Goal: Check status

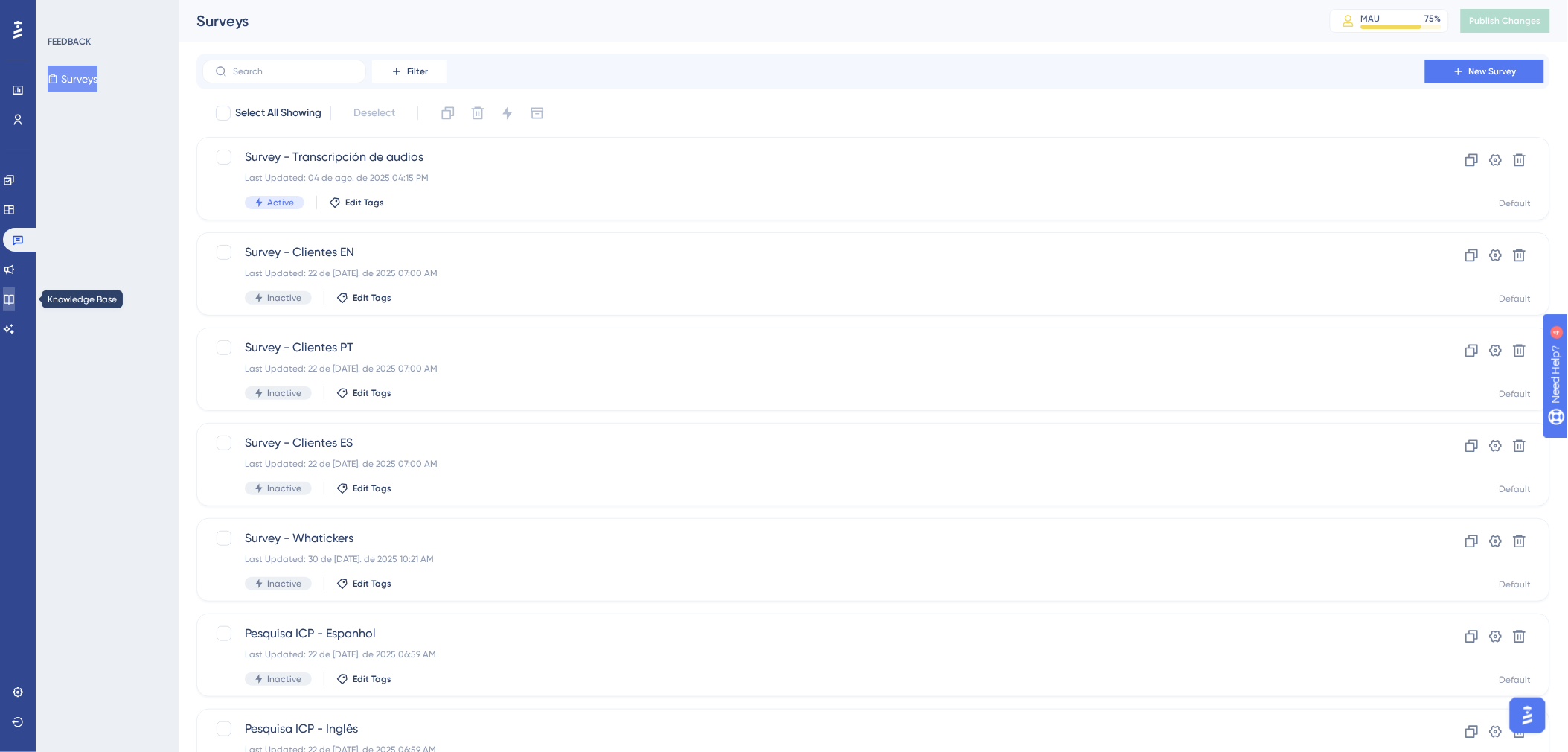
click at [15, 292] on link at bounding box center [8, 299] width 12 height 23
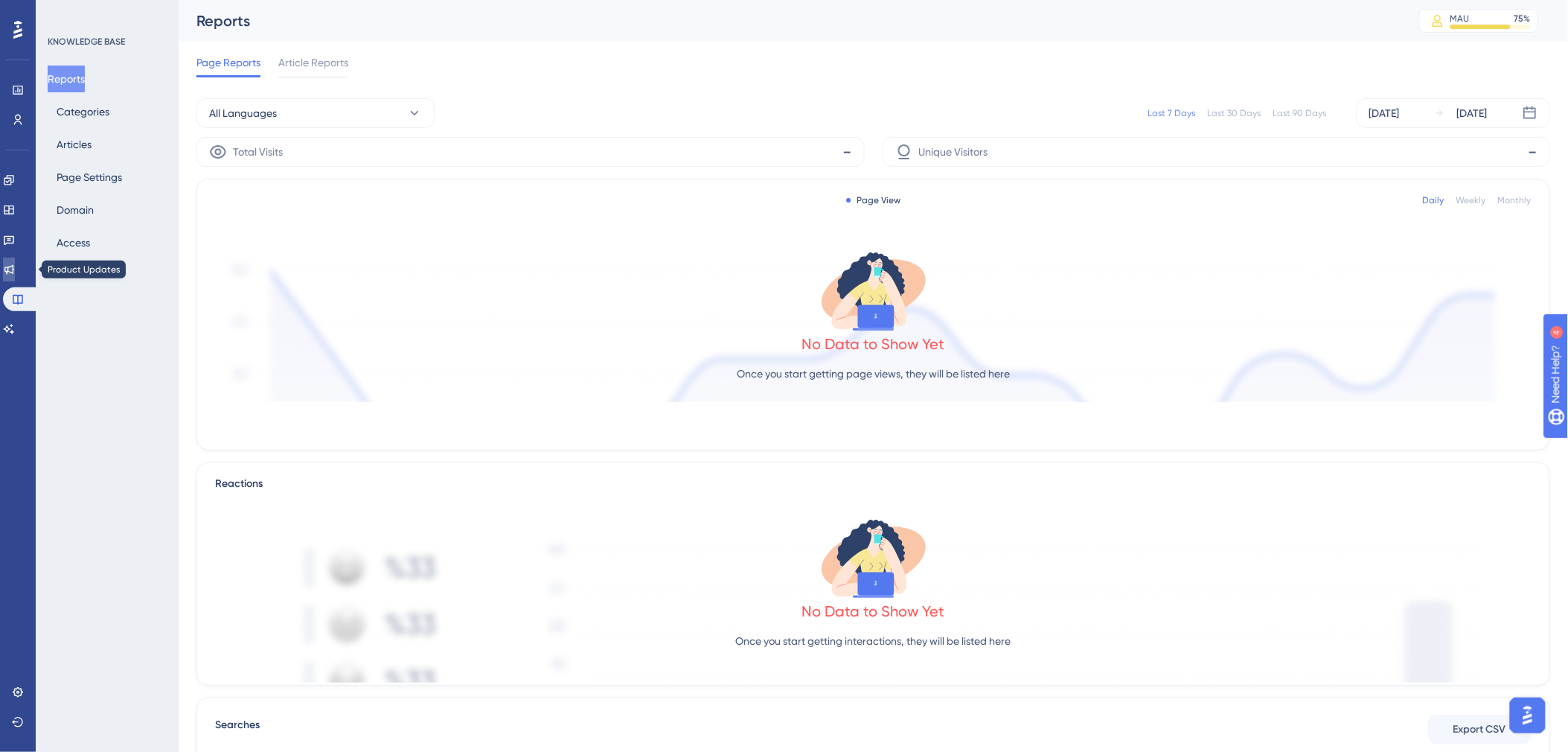
click at [15, 276] on link at bounding box center [8, 269] width 12 height 23
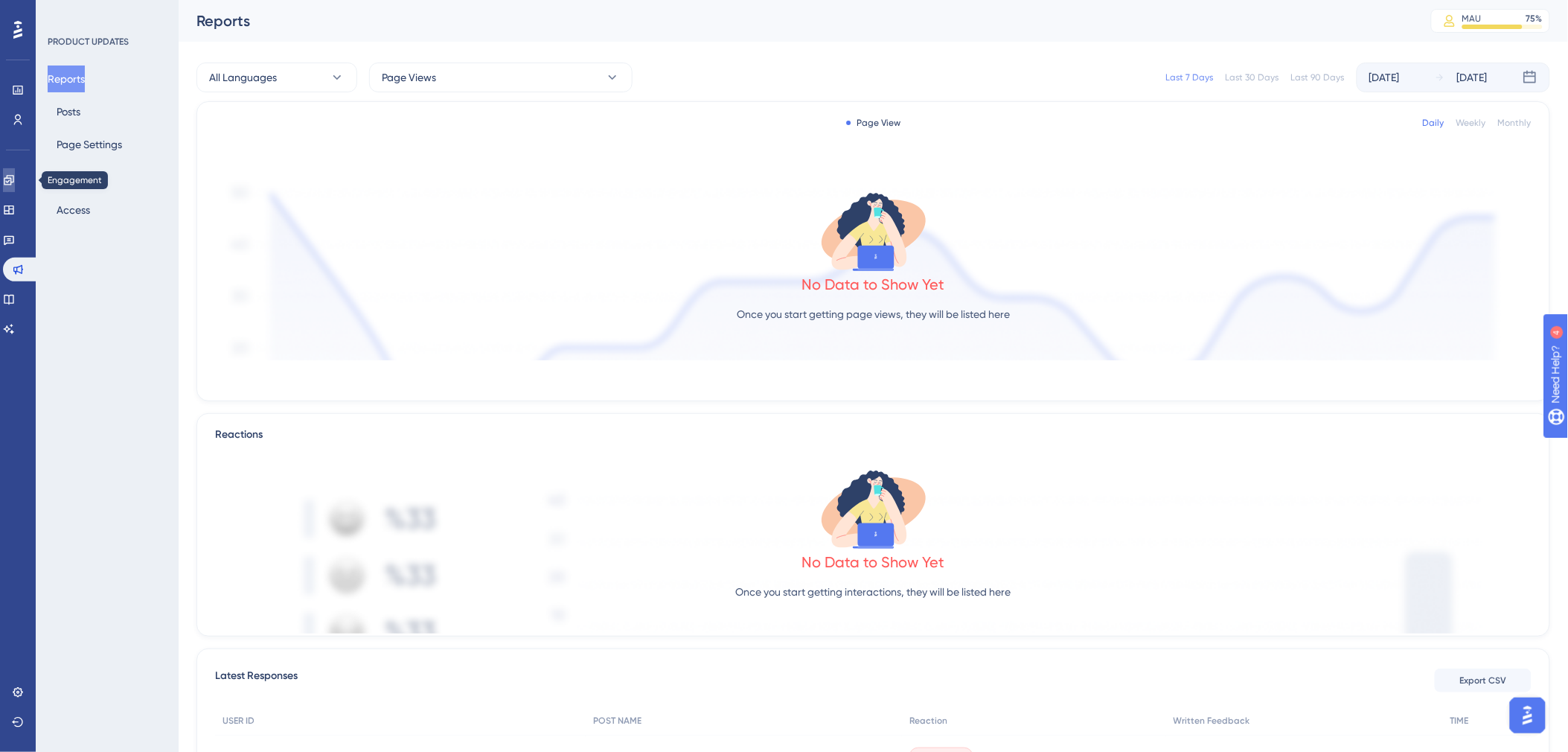
click at [15, 182] on link at bounding box center [8, 180] width 12 height 23
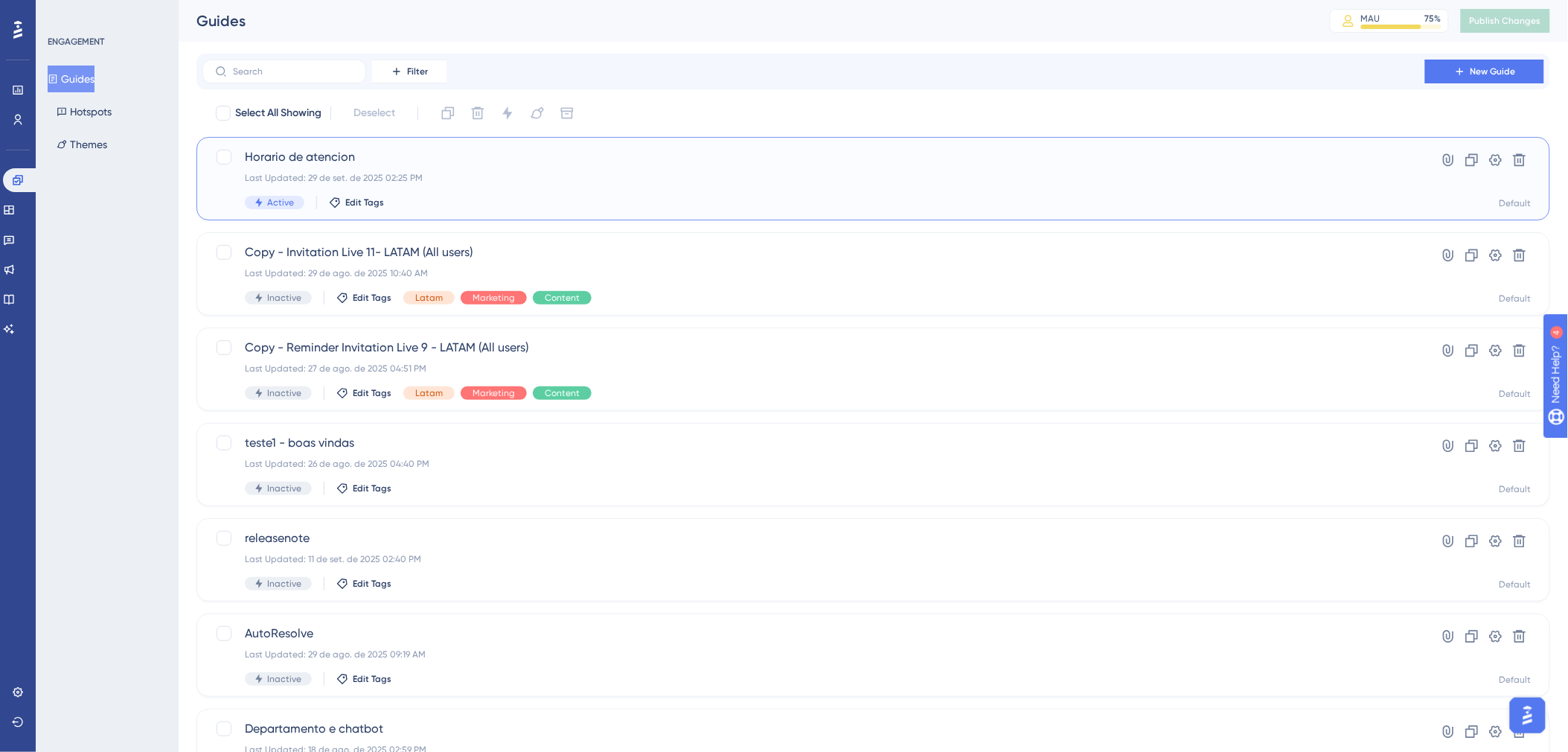
click at [522, 164] on span "Horario de atencion" at bounding box center [813, 157] width 1137 height 18
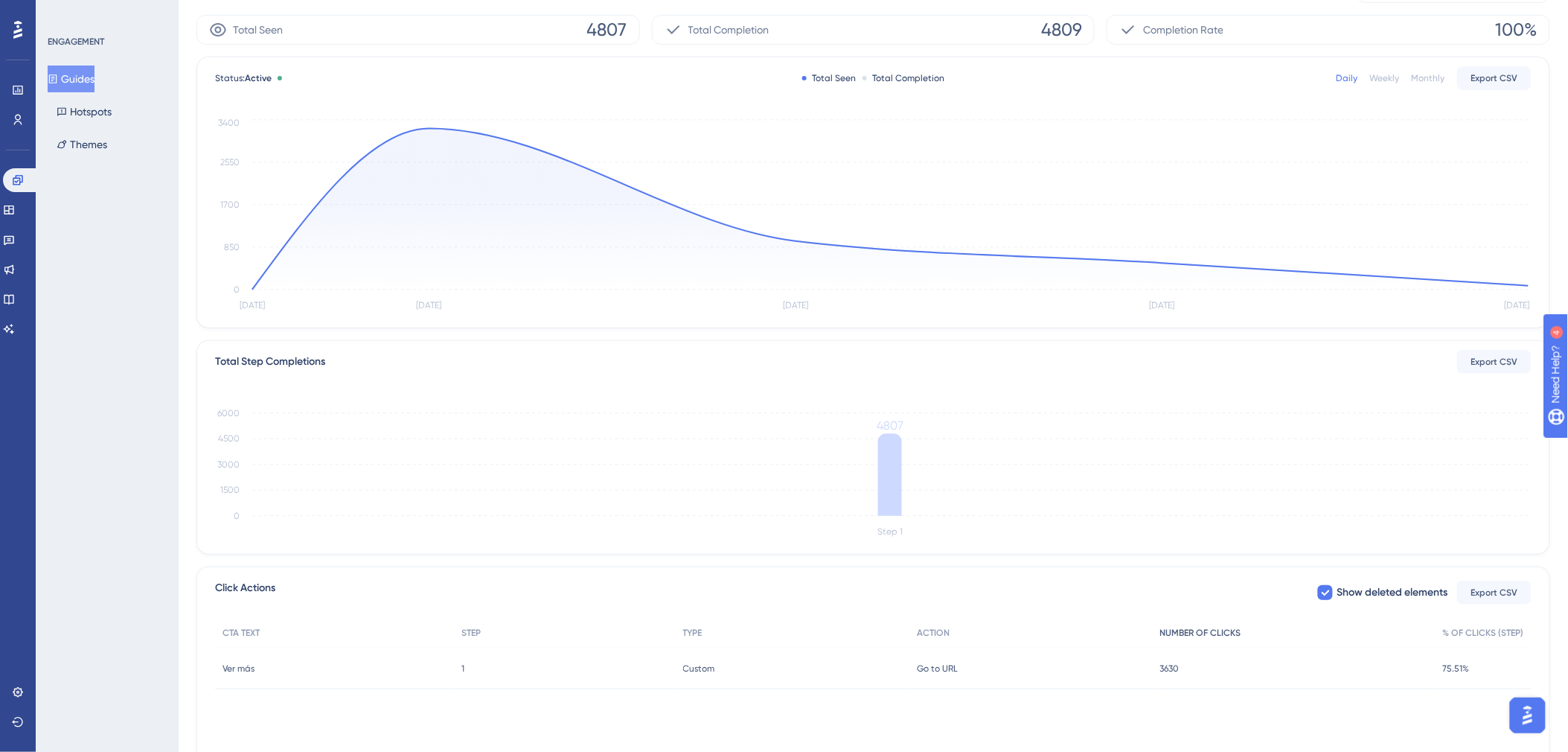
scroll to position [138, 0]
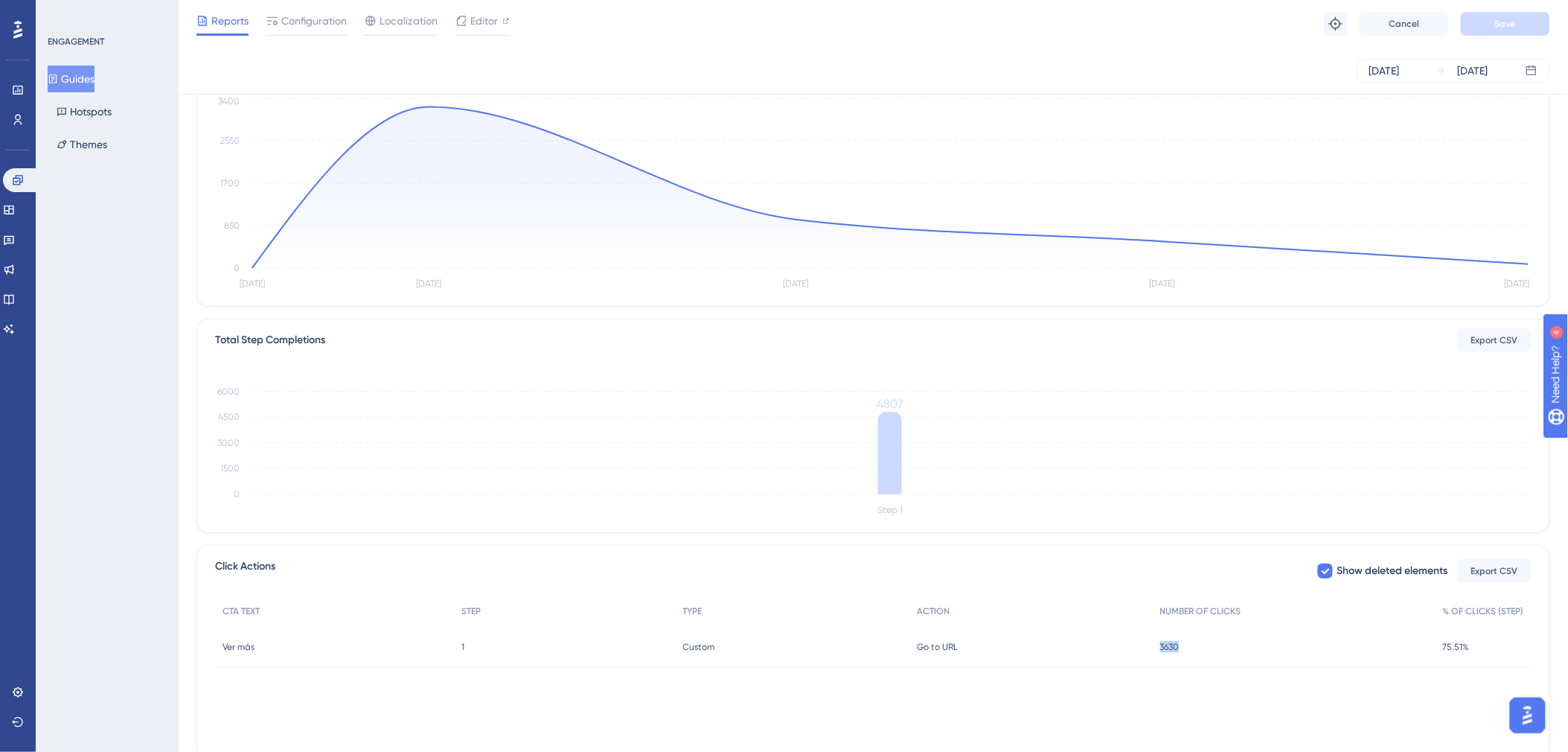
drag, startPoint x: 1184, startPoint y: 648, endPoint x: 1155, endPoint y: 645, distance: 29.2
click at [1155, 645] on div "3630 3630" at bounding box center [1294, 647] width 283 height 41
drag, startPoint x: 1155, startPoint y: 645, endPoint x: 1174, endPoint y: 675, distance: 35.5
click at [1174, 675] on div "CTA TEXT STEP TYPE ACTION NUMBER OF CLICKS % OF CLICKS (STEP) Ver más Ver más 1…" at bounding box center [874, 670] width 1317 height 149
drag, startPoint x: 1194, startPoint y: 640, endPoint x: 1150, endPoint y: 645, distance: 44.3
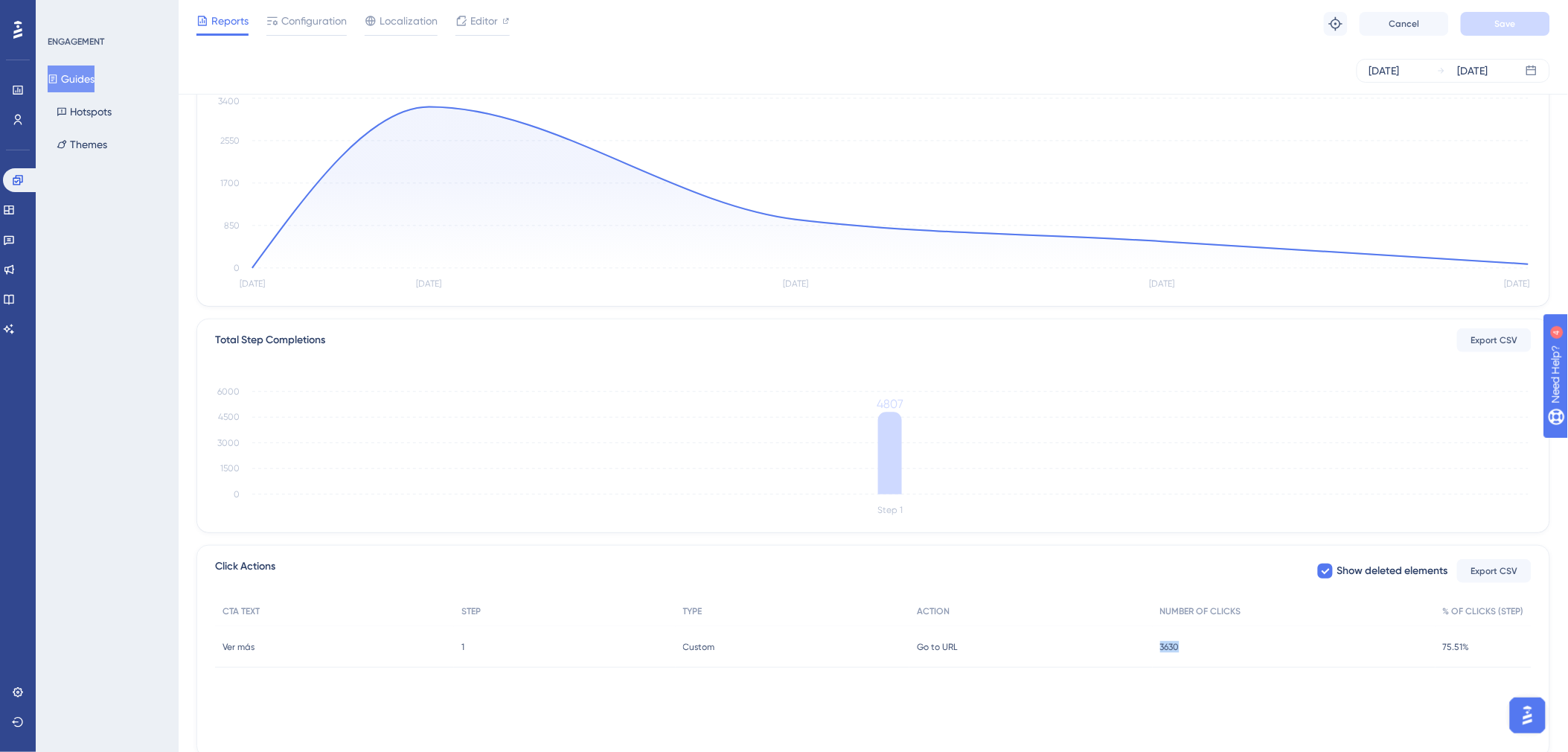
click at [0, 0] on div "Ver más Ver más 1 1 Custom Custom Go to URL Go to URL 3630 3630 75.51% 75.51%" at bounding box center [0, 0] width 0 height 0
drag, startPoint x: 1150, startPoint y: 645, endPoint x: 1159, endPoint y: 673, distance: 29.4
click at [1159, 673] on div "CTA TEXT STEP TYPE ACTION NUMBER OF CLICKS % OF CLICKS (STEP) Ver más Ver más 1…" at bounding box center [874, 670] width 1317 height 149
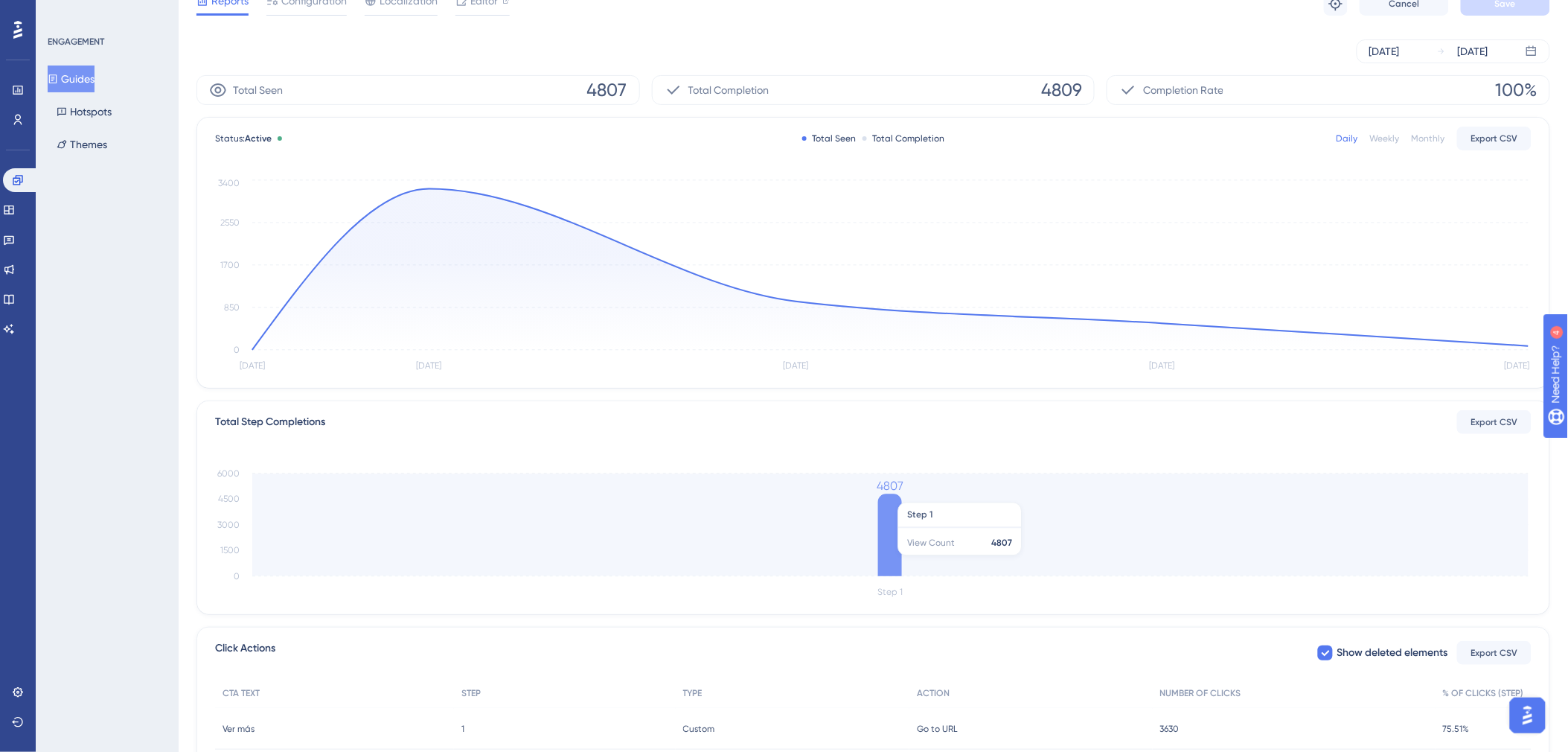
scroll to position [0, 0]
